Goal: Transaction & Acquisition: Purchase product/service

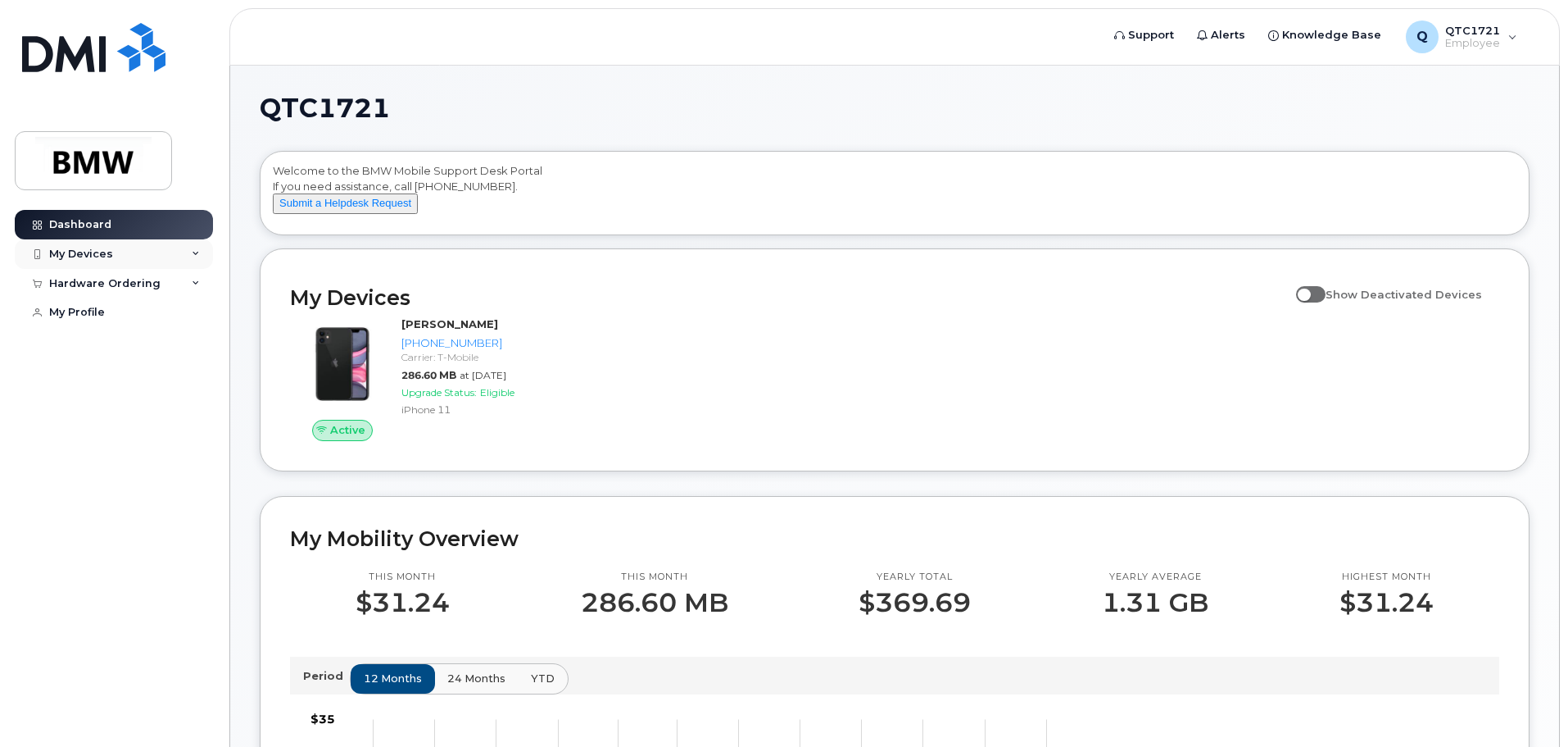
click at [190, 258] on div "My Devices" at bounding box center [114, 253] width 198 height 29
click at [189, 387] on div "Hardware Ordering" at bounding box center [114, 371] width 198 height 29
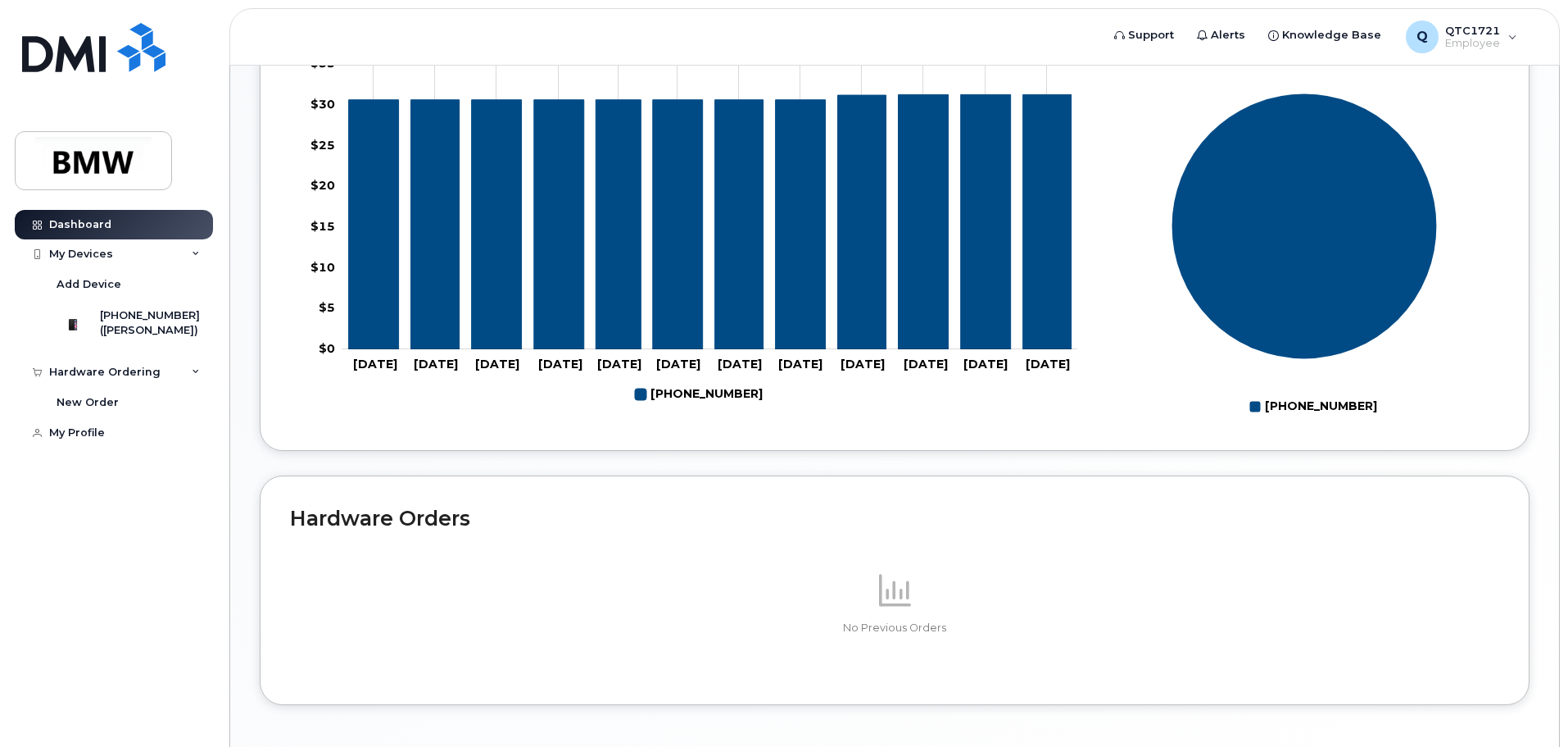
scroll to position [736, 0]
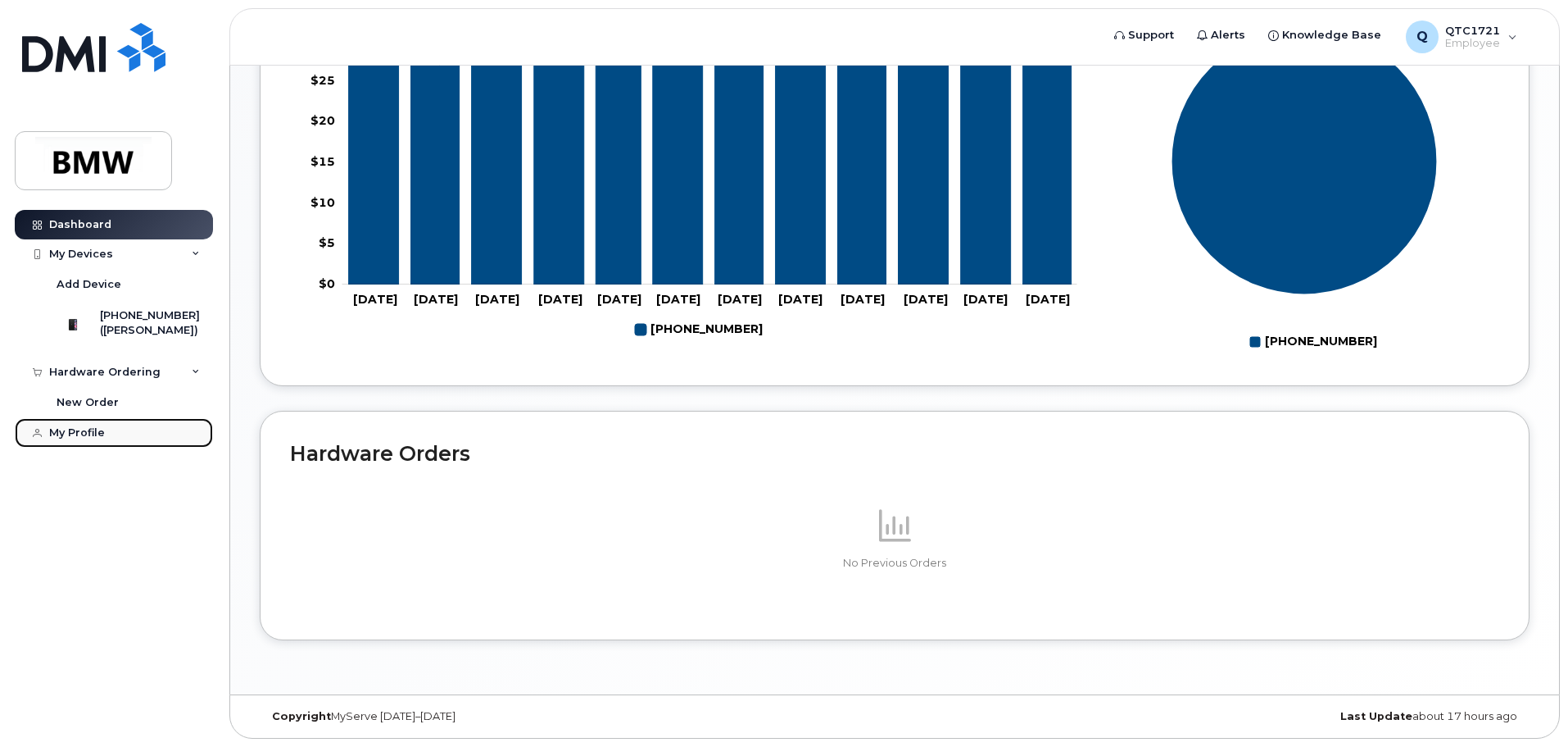
click at [99, 439] on div "My Profile" at bounding box center [77, 432] width 56 height 13
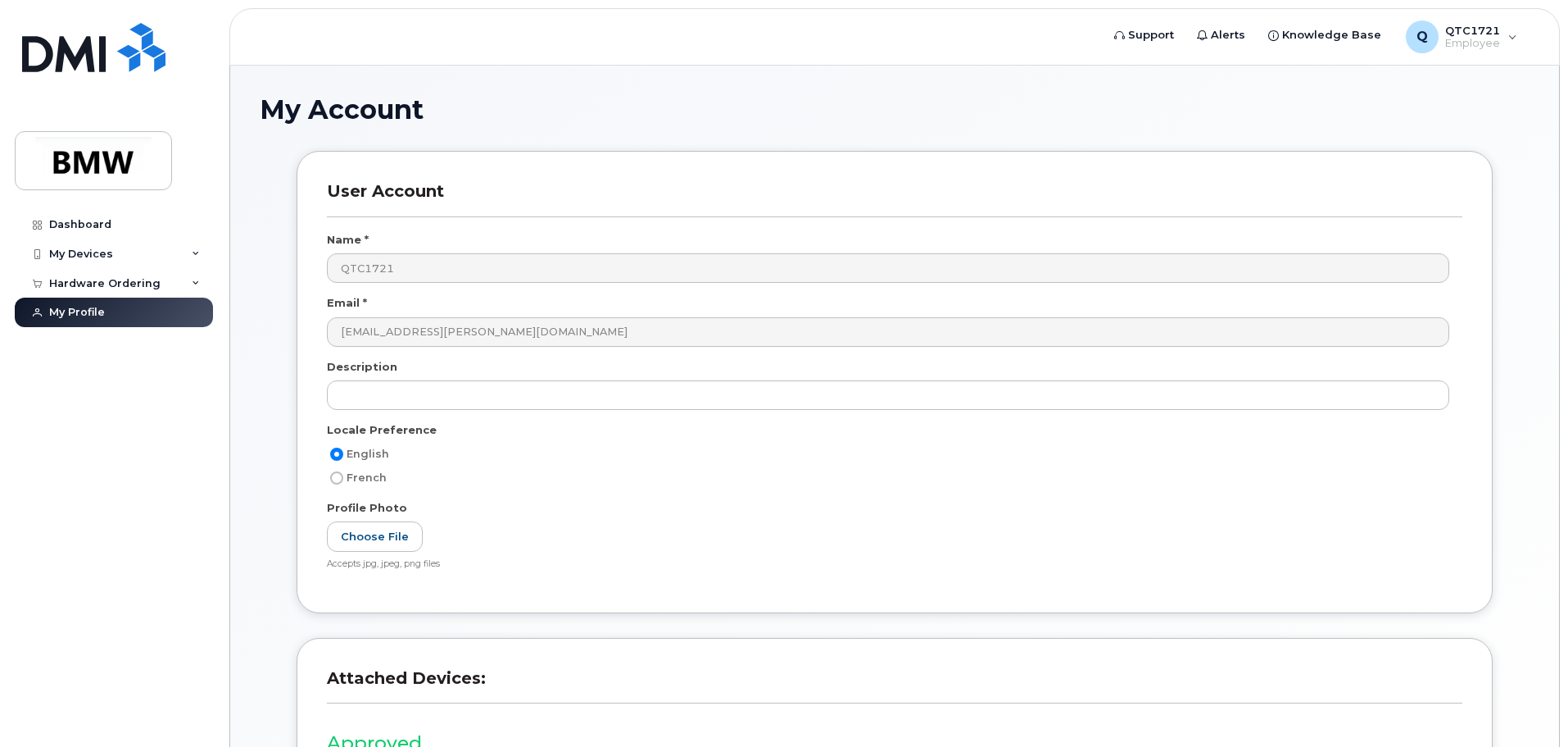
scroll to position [227, 0]
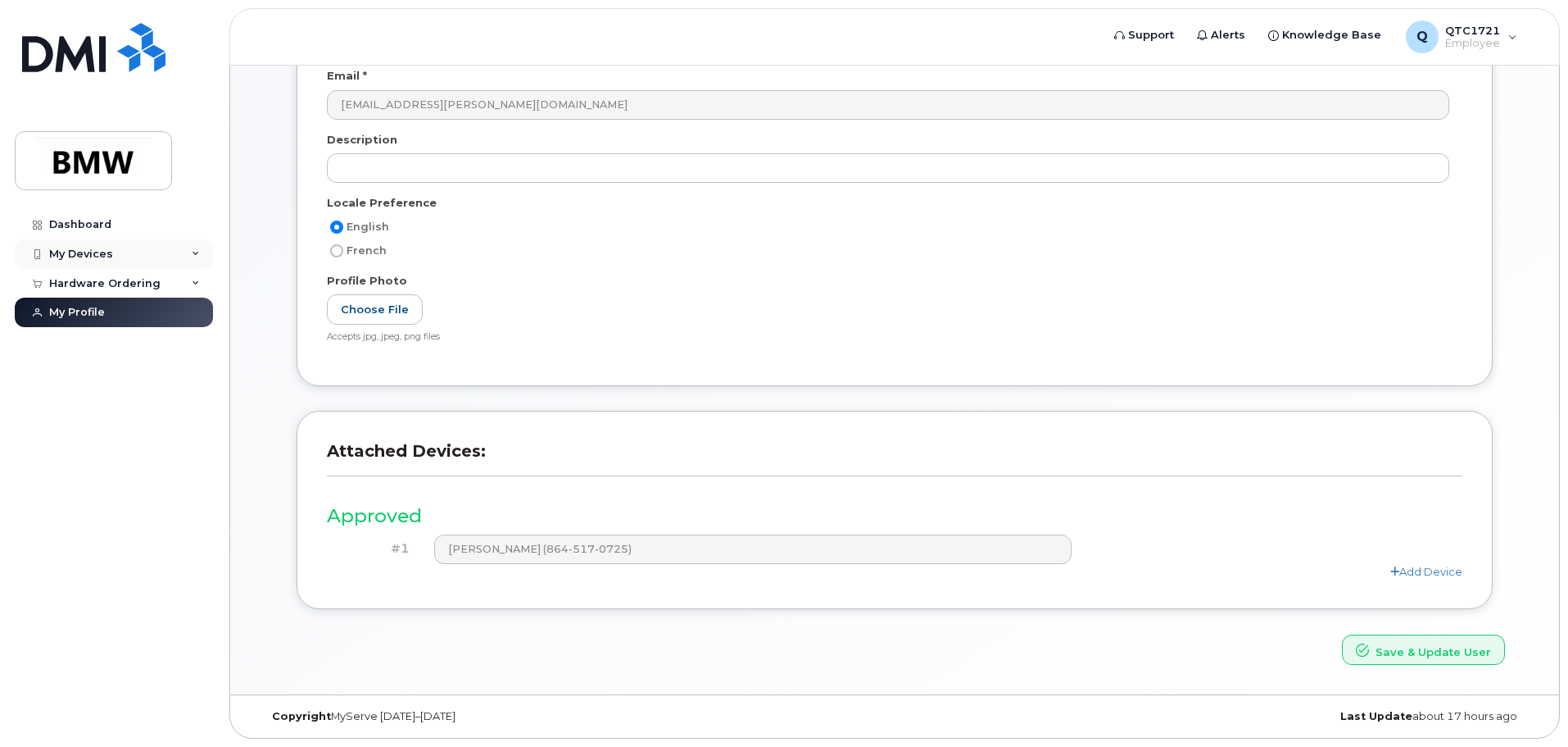
click at [193, 257] on icon at bounding box center [196, 254] width 8 height 8
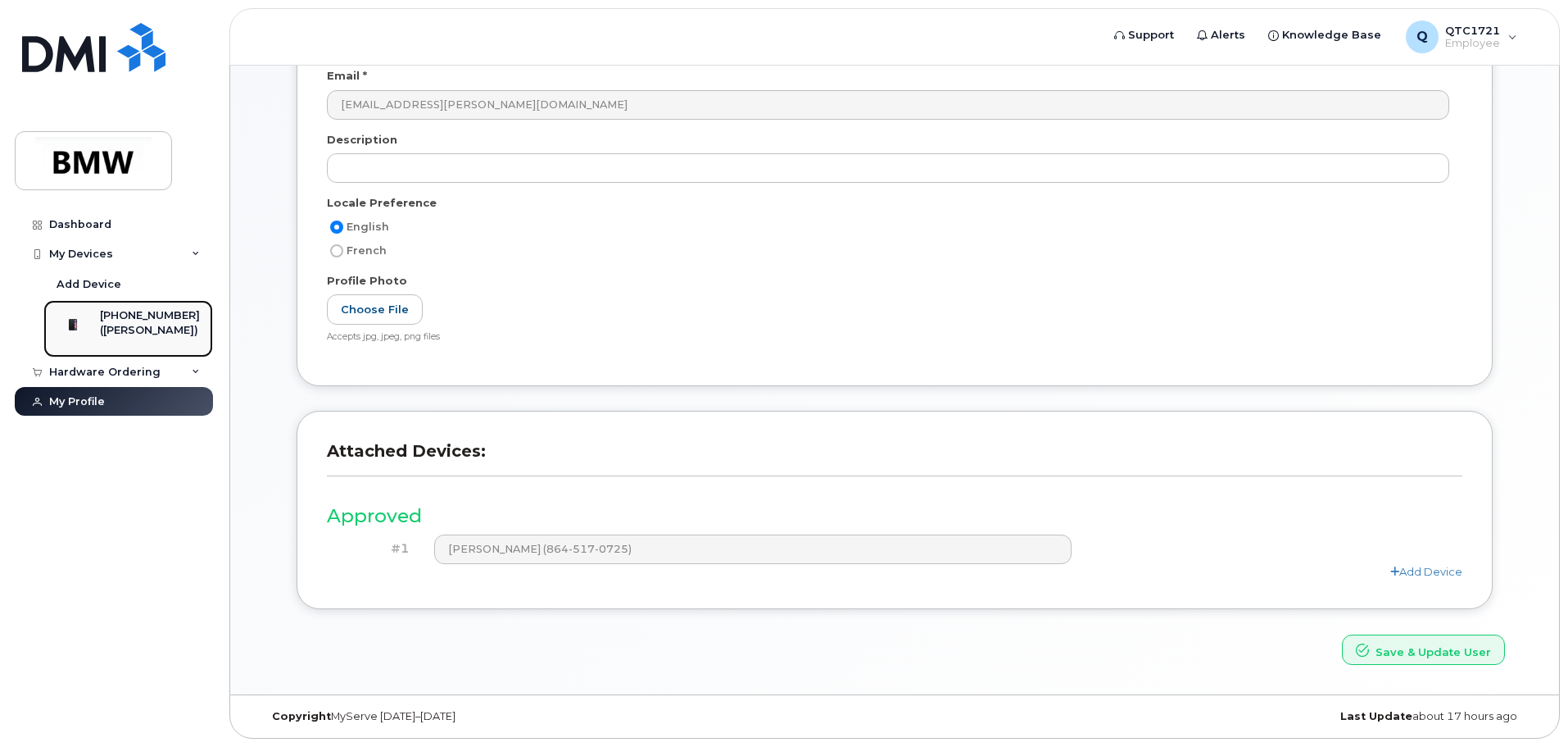
click at [138, 313] on div "[PHONE_NUMBER]" at bounding box center [149, 316] width 100 height 15
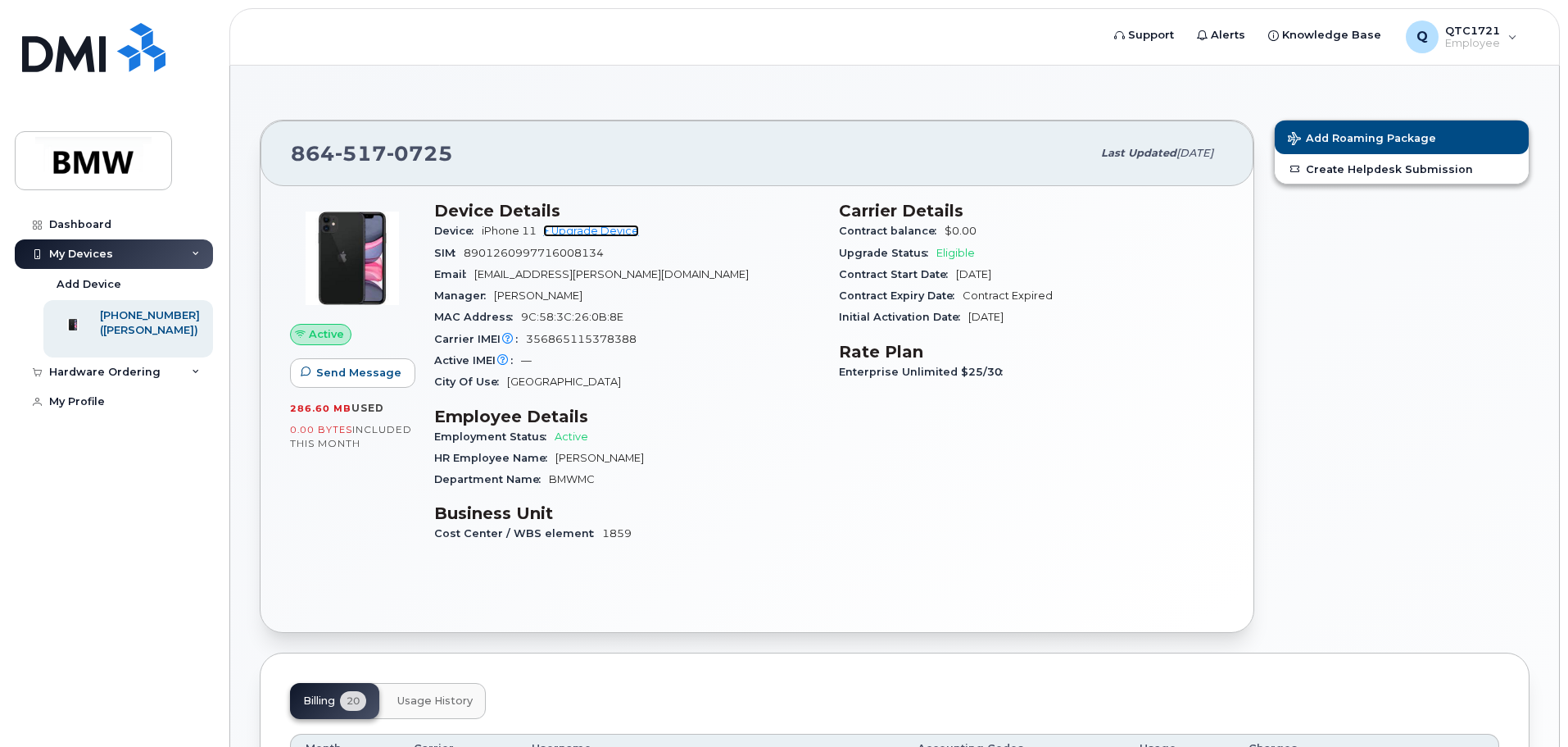
drag, startPoint x: 604, startPoint y: 228, endPoint x: 727, endPoint y: 296, distance: 140.5
click at [604, 228] on link "+ Upgrade Device" at bounding box center [591, 231] width 96 height 12
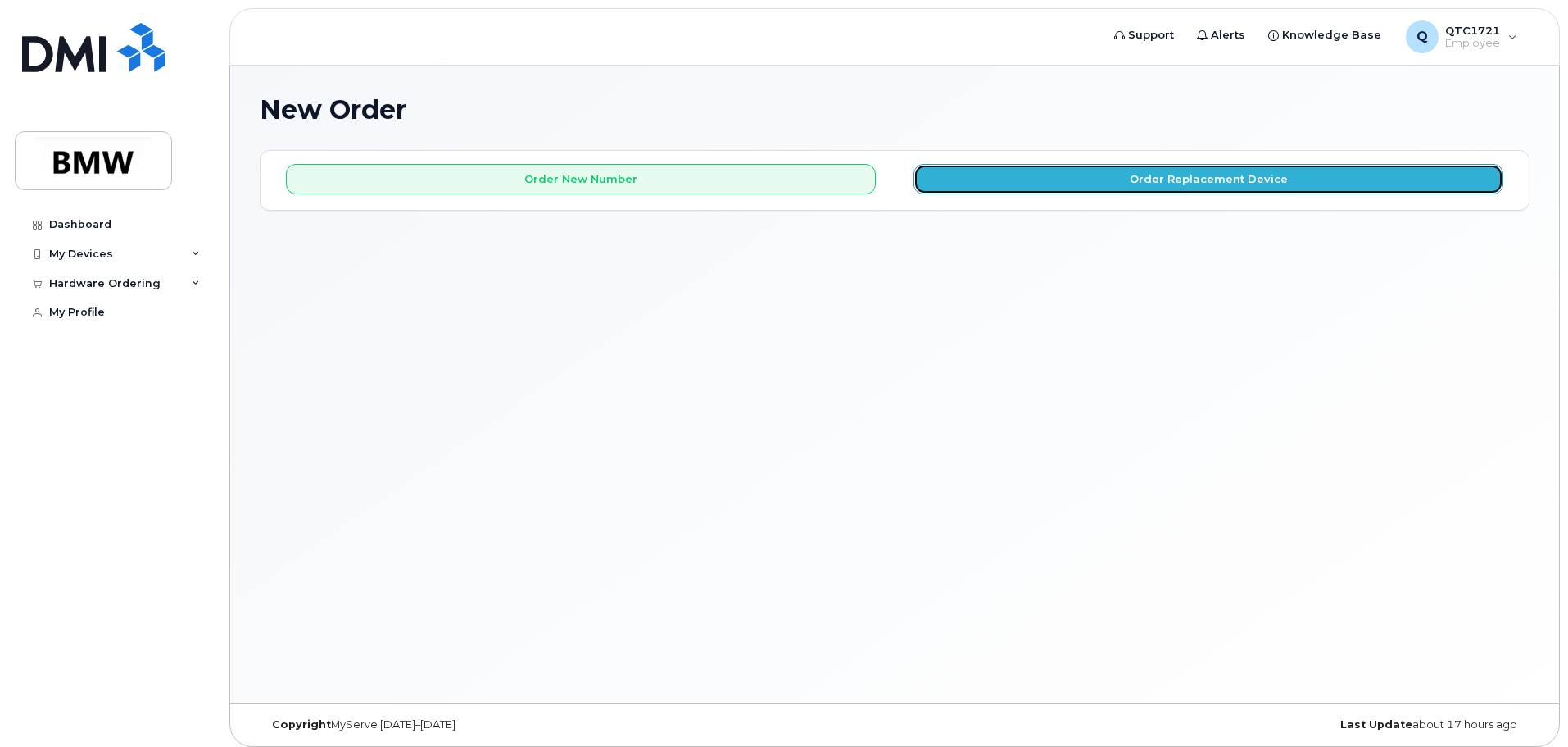
click at [1075, 171] on button "Order Replacement Device" at bounding box center [1208, 179] width 590 height 30
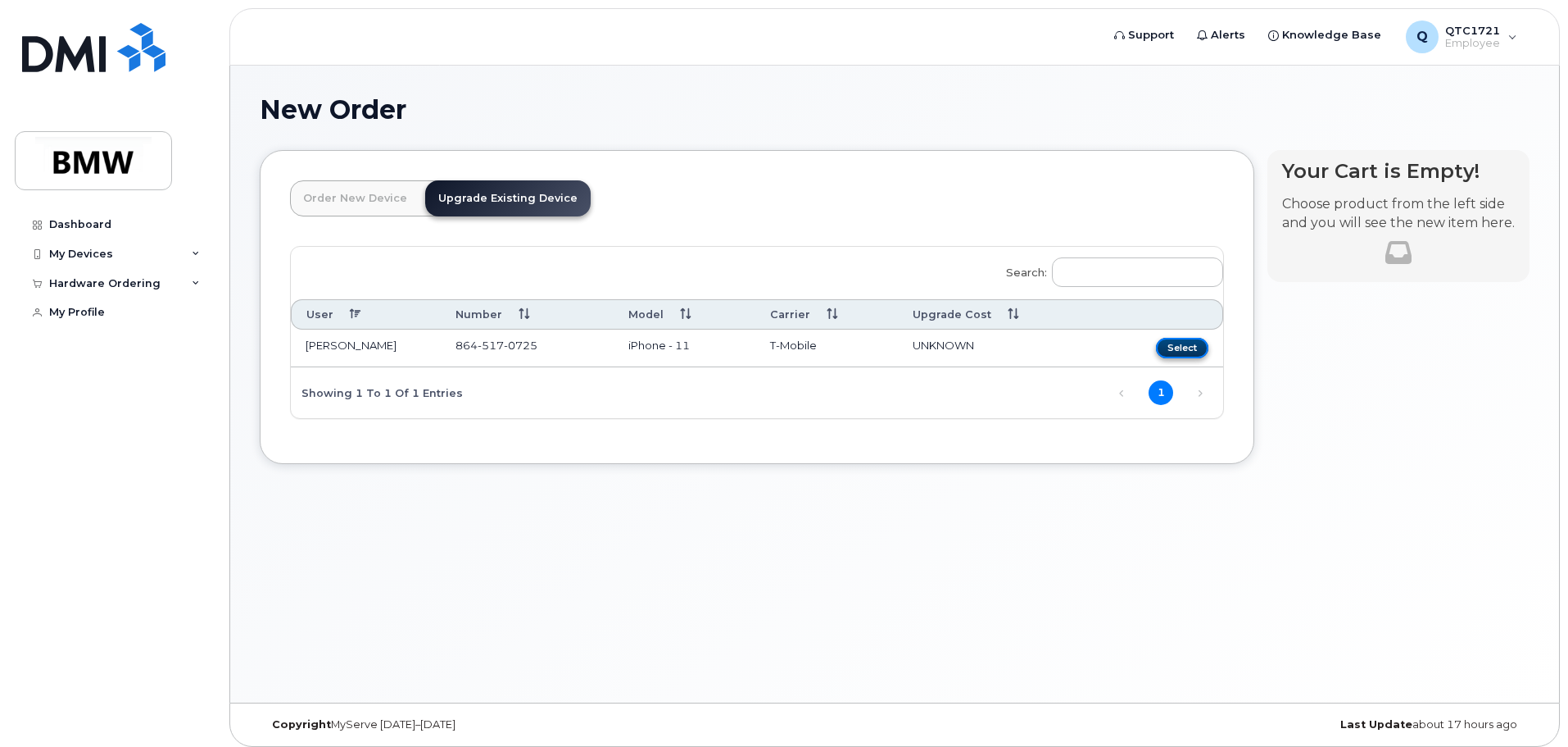
click at [1192, 343] on button "Select" at bounding box center [1182, 347] width 52 height 20
